Goal: Information Seeking & Learning: Find specific fact

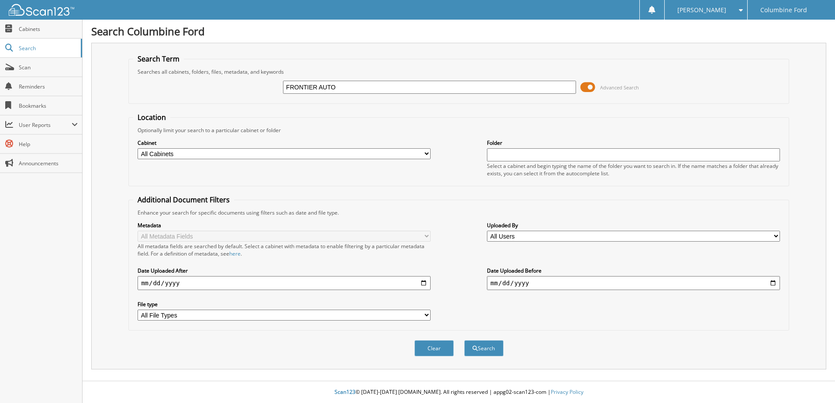
type input "FRONTIER AUTO"
click at [464, 341] on button "Search" at bounding box center [483, 349] width 39 height 16
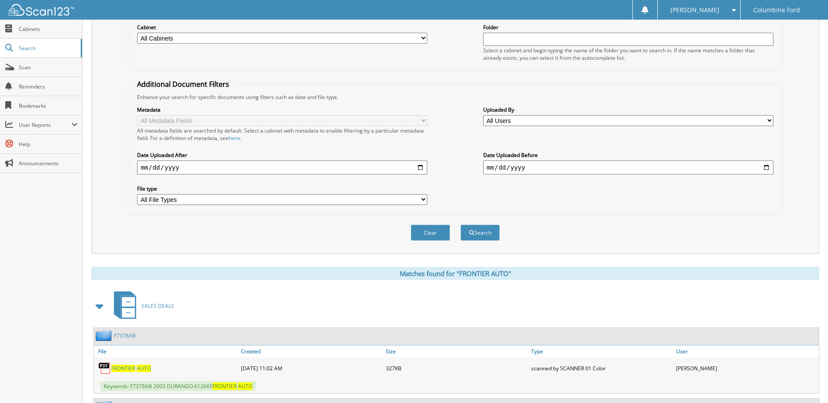
scroll to position [306, 0]
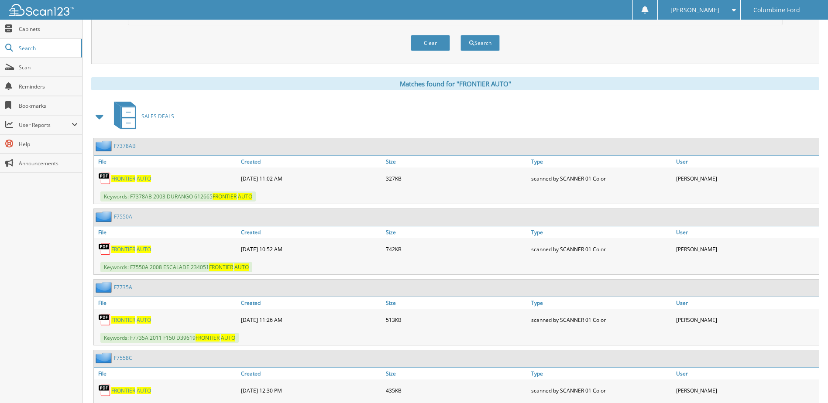
click at [125, 182] on span "FRONTIER" at bounding box center [123, 178] width 24 height 7
click at [131, 180] on span "FRONTIER" at bounding box center [123, 178] width 24 height 7
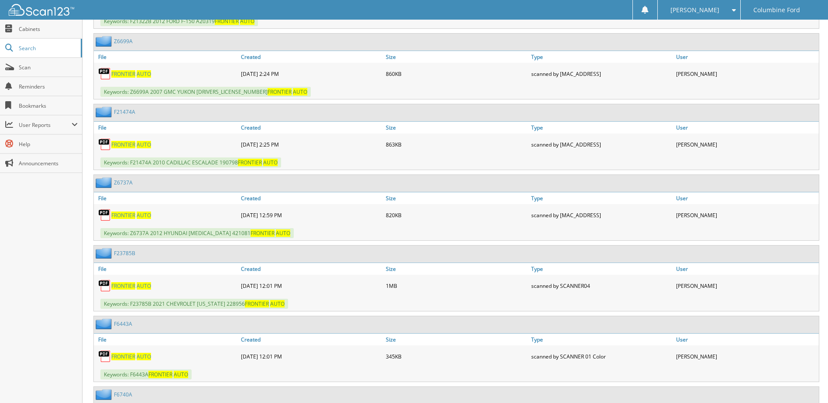
scroll to position [1222, 0]
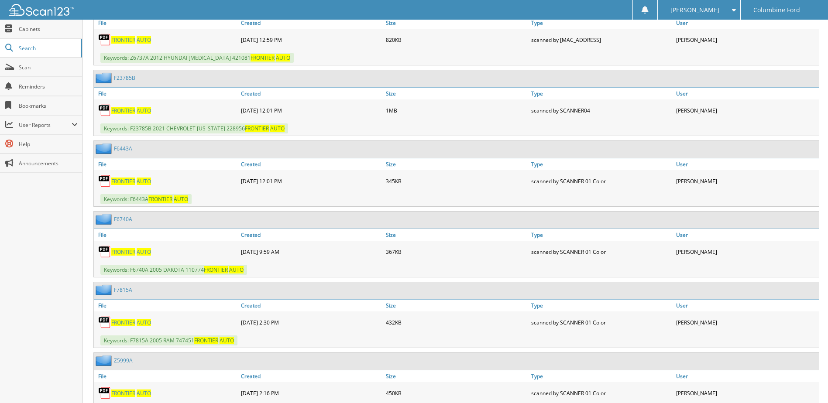
click at [127, 111] on span "FRONTIER" at bounding box center [123, 110] width 24 height 7
